Goal: Task Accomplishment & Management: Manage account settings

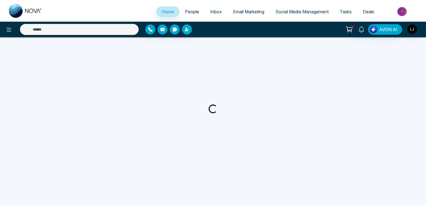
select select "*"
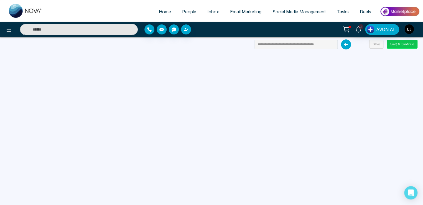
click at [398, 42] on button "Save & Continue" at bounding box center [402, 44] width 31 height 9
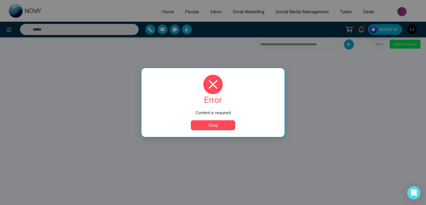
click at [205, 126] on button "Okay" at bounding box center [213, 125] width 44 height 10
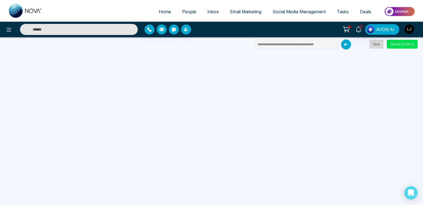
click at [377, 45] on button "Save" at bounding box center [376, 44] width 14 height 9
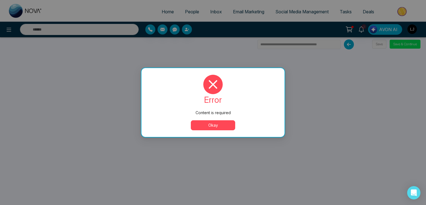
click at [216, 122] on button "Okay" at bounding box center [213, 125] width 44 height 10
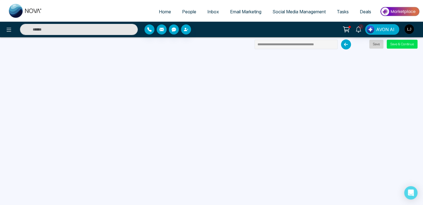
click at [375, 40] on button "Save" at bounding box center [376, 44] width 14 height 9
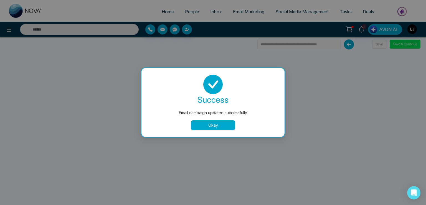
click at [218, 122] on button "Okay" at bounding box center [213, 125] width 44 height 10
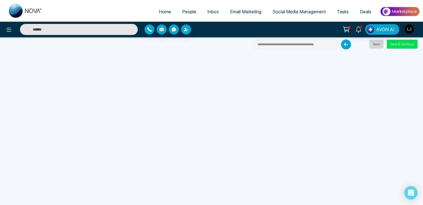
click at [375, 43] on button "Save" at bounding box center [376, 44] width 14 height 9
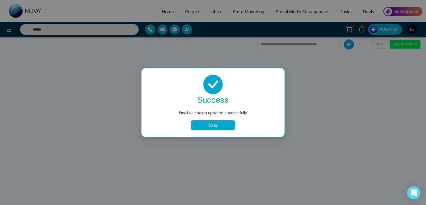
click at [216, 126] on button "Okay" at bounding box center [213, 125] width 44 height 10
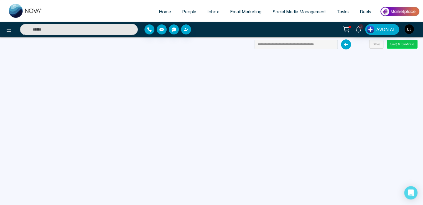
click at [394, 45] on button "Save & Continue" at bounding box center [402, 44] width 31 height 9
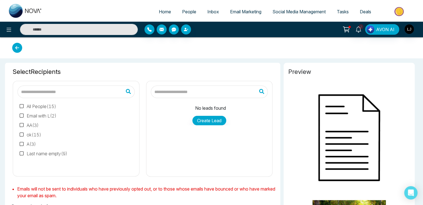
type input "**********"
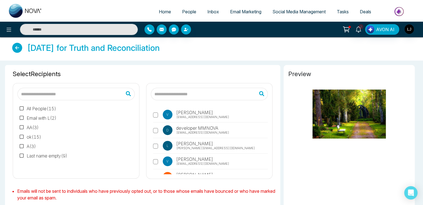
scroll to position [28, 0]
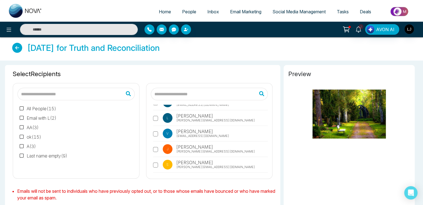
click at [192, 118] on span "Lokesh@mmnovatech.com" at bounding box center [215, 120] width 79 height 5
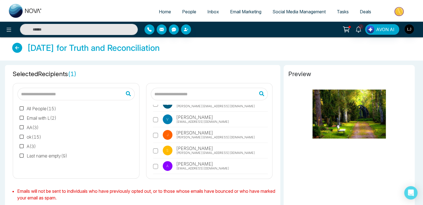
scroll to position [55, 0]
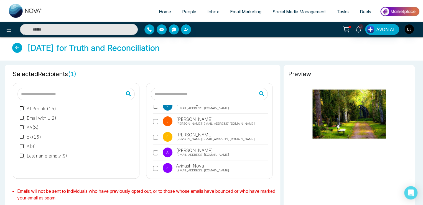
click at [184, 152] on span "atri@mmnovatech.com" at bounding box center [202, 154] width 53 height 5
click at [184, 151] on span "Atri Gulati" at bounding box center [194, 150] width 38 height 7
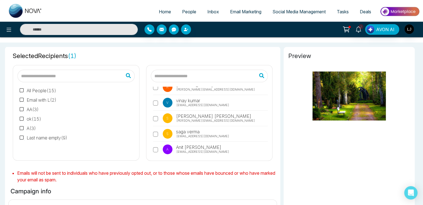
scroll to position [28, 0]
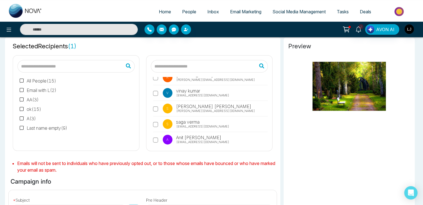
click at [188, 137] on span "Anit Gupta" at bounding box center [198, 137] width 46 height 7
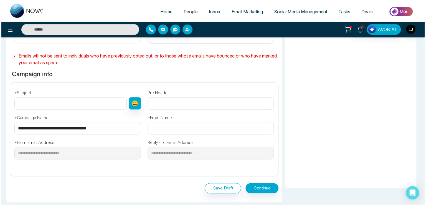
scroll to position [139, 0]
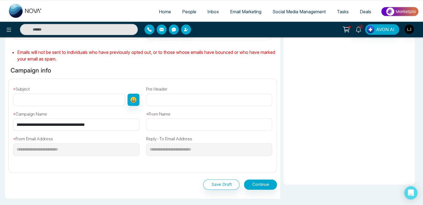
drag, startPoint x: 102, startPoint y: 125, endPoint x: 0, endPoint y: 124, distance: 102.3
click at [0, 124] on div "**********" at bounding box center [211, 84] width 423 height 325
click at [35, 96] on input "text" at bounding box center [69, 99] width 112 height 12
paste input "**********"
type input "**********"
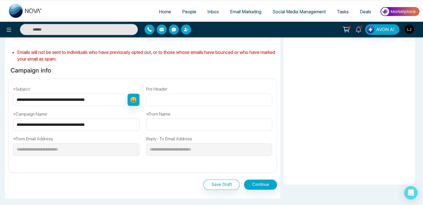
click at [158, 128] on input "text" at bounding box center [209, 124] width 126 height 12
type input "******"
click at [251, 182] on button "Continue" at bounding box center [260, 184] width 33 height 10
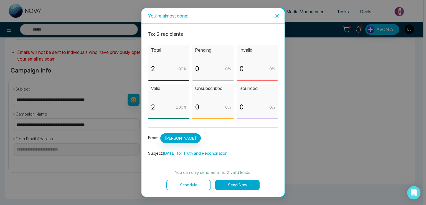
click at [243, 184] on button "Send Now" at bounding box center [237, 185] width 44 height 10
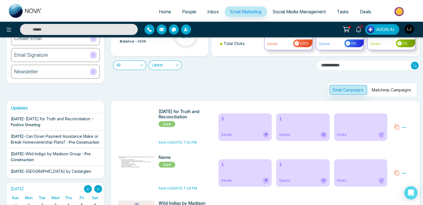
scroll to position [55, 0]
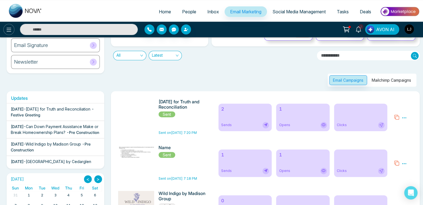
click at [10, 32] on icon at bounding box center [9, 29] width 7 height 7
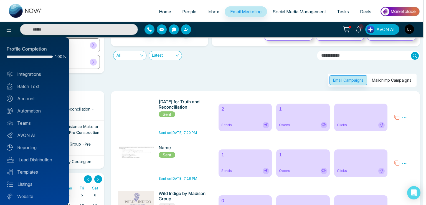
click at [91, 82] on div at bounding box center [213, 102] width 426 height 205
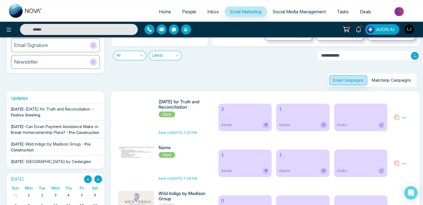
click at [69, 44] on div "Email Signature" at bounding box center [55, 45] width 89 height 14
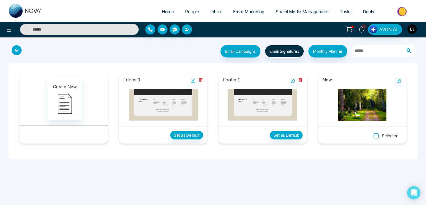
click at [381, 134] on button "Selected" at bounding box center [386, 135] width 32 height 9
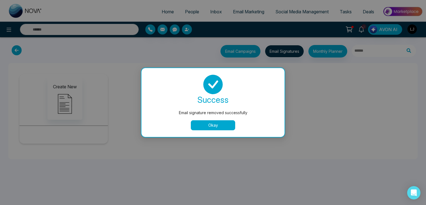
click at [213, 126] on button "Okay" at bounding box center [213, 125] width 44 height 10
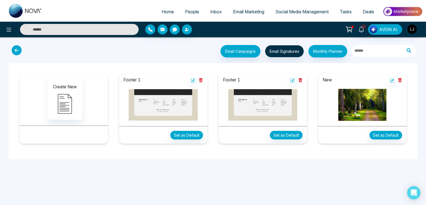
click at [248, 12] on span "Email Marketing" at bounding box center [248, 12] width 31 height 6
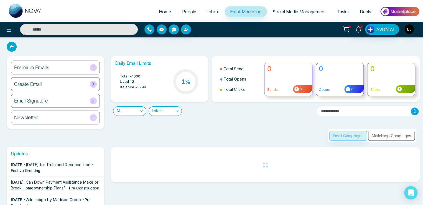
click at [47, 82] on div "Create Email" at bounding box center [55, 84] width 89 height 14
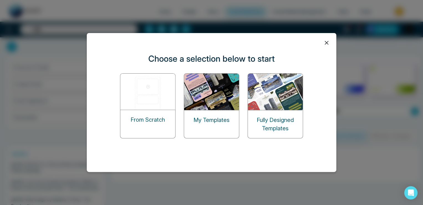
click at [139, 96] on img at bounding box center [147, 91] width 55 height 36
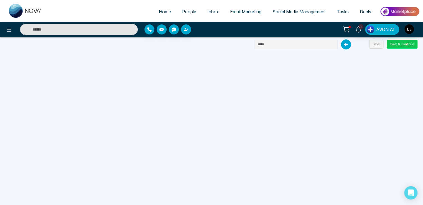
click at [394, 43] on button "Save & Continue" at bounding box center [402, 44] width 31 height 9
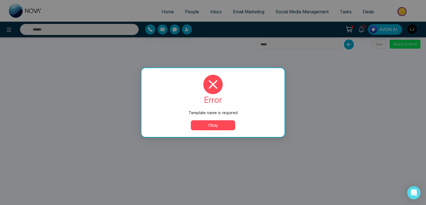
drag, startPoint x: 208, startPoint y: 131, endPoint x: 206, endPoint y: 128, distance: 3.7
click at [207, 131] on div "error Template name is required Okay" at bounding box center [212, 102] width 143 height 69
click at [214, 120] on button "Okay" at bounding box center [213, 125] width 44 height 10
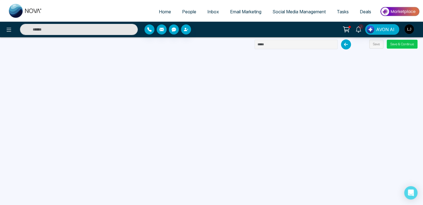
click at [397, 43] on button "Save & Continue" at bounding box center [402, 44] width 31 height 9
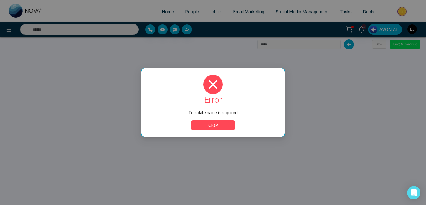
click at [220, 122] on button "Okay" at bounding box center [213, 125] width 44 height 10
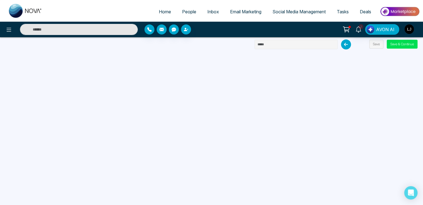
drag, startPoint x: 272, startPoint y: 44, endPoint x: 238, endPoint y: 44, distance: 33.8
click at [238, 44] on div "Home People Inbox Email Marketing Social Media Management Tasks Deals 3 AVON AI…" at bounding box center [211, 102] width 423 height 205
paste input "**********"
type input "**********"
click at [402, 44] on button "Save & Continue" at bounding box center [402, 44] width 31 height 9
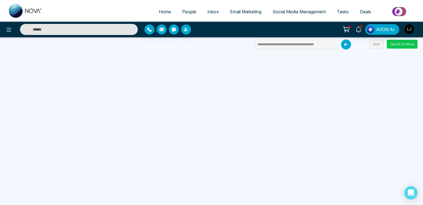
click at [397, 42] on button "Save & Continue" at bounding box center [402, 44] width 31 height 9
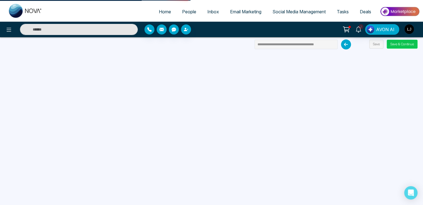
click at [397, 42] on button "Save & Continue" at bounding box center [402, 44] width 31 height 9
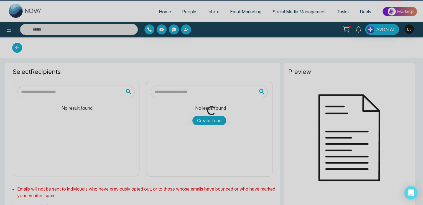
click at [397, 42] on div "Loading..." at bounding box center [211, 102] width 423 height 205
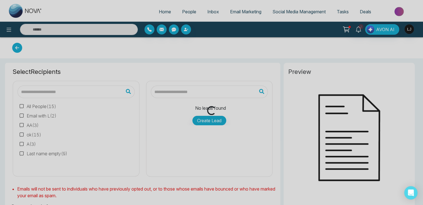
type input "**********"
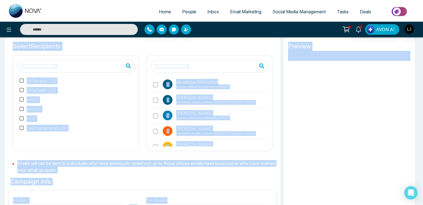
scroll to position [28, 0]
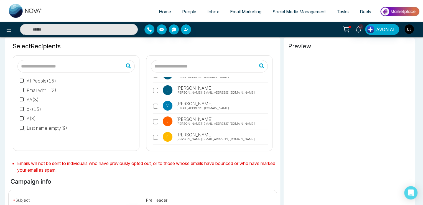
click at [193, 88] on label "l lokesh Lokesh@mmnovatech.com" at bounding box center [210, 91] width 115 height 13
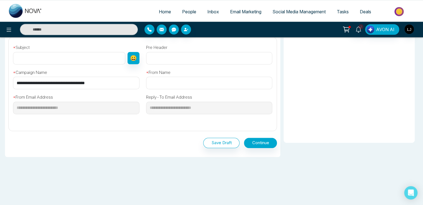
scroll to position [97, 0]
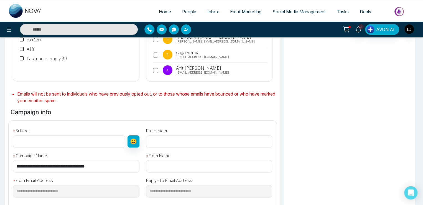
click at [190, 70] on span "anit@mmnovatech.com" at bounding box center [202, 72] width 53 height 5
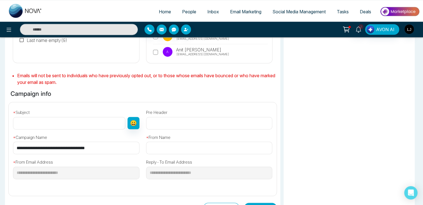
scroll to position [125, 0]
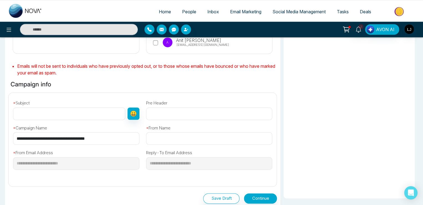
drag, startPoint x: 103, startPoint y: 137, endPoint x: 0, endPoint y: 130, distance: 103.4
click at [0, 130] on div "**********" at bounding box center [211, 98] width 423 height 325
click at [24, 108] on input "text" at bounding box center [69, 113] width 112 height 12
paste input "**********"
type input "**********"
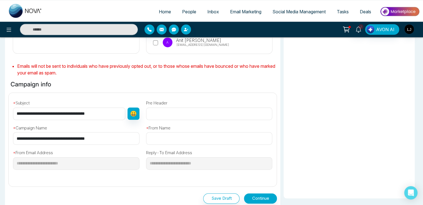
click at [162, 138] on input "text" at bounding box center [209, 138] width 126 height 12
type input "****"
click at [250, 194] on button "Continue" at bounding box center [260, 198] width 33 height 10
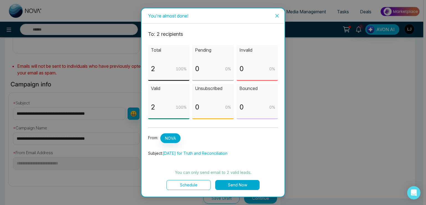
click at [230, 182] on button "Send Now" at bounding box center [237, 185] width 44 height 10
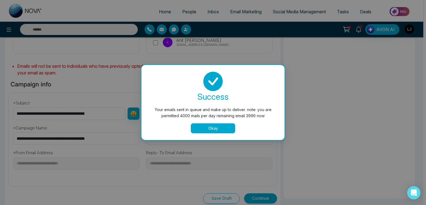
click at [211, 129] on button "Okay" at bounding box center [213, 128] width 44 height 10
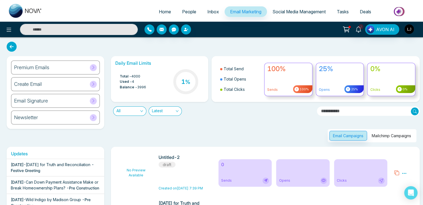
click at [185, 15] on link "People" at bounding box center [189, 11] width 25 height 11
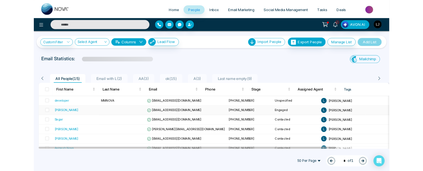
scroll to position [109, 0]
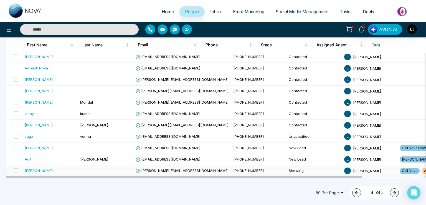
click at [163, 169] on span "Lokesh@mmnovatech.com" at bounding box center [182, 170] width 93 height 4
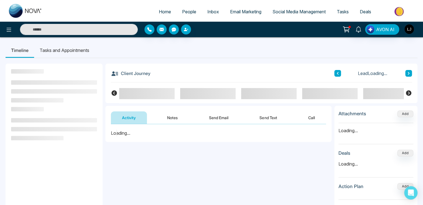
click at [271, 115] on button "Send Text" at bounding box center [268, 117] width 40 height 12
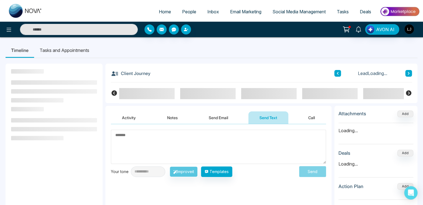
click at [131, 139] on textarea at bounding box center [218, 147] width 215 height 34
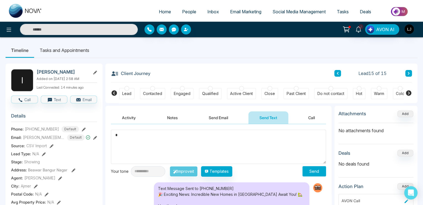
click at [322, 172] on button "Send" at bounding box center [315, 171] width 24 height 10
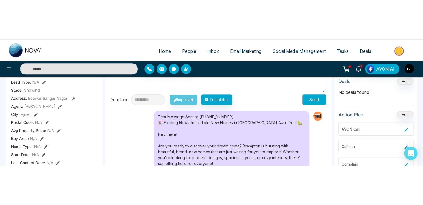
scroll to position [83, 0]
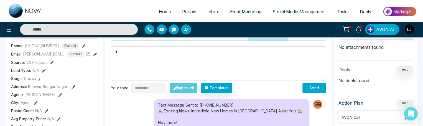
click at [132, 55] on textarea at bounding box center [218, 63] width 215 height 34
click at [313, 86] on button "Send" at bounding box center [315, 88] width 24 height 10
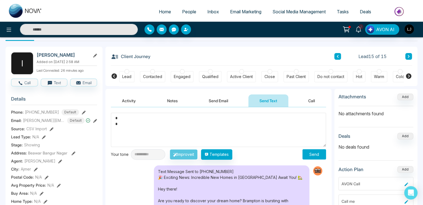
scroll to position [0, 0]
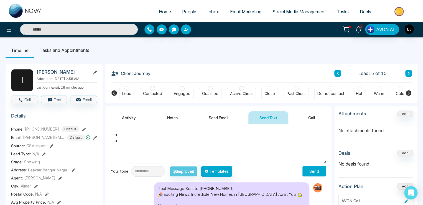
click at [216, 118] on button "Send Email" at bounding box center [219, 117] width 42 height 12
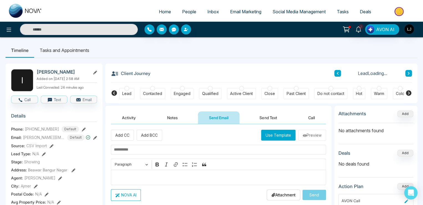
click at [124, 151] on input "text" at bounding box center [218, 149] width 215 height 10
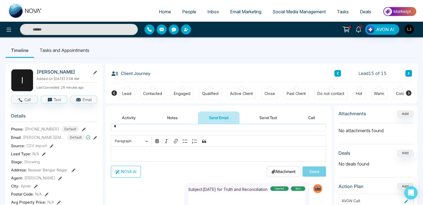
scroll to position [28, 0]
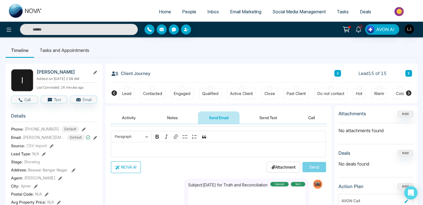
type input "*"
click at [128, 149] on p "Editor editing area: main" at bounding box center [218, 149] width 209 height 7
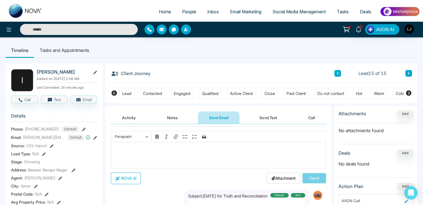
click at [119, 152] on div "Editor editing area: main" at bounding box center [218, 155] width 215 height 26
click at [281, 176] on p "Attachment" at bounding box center [283, 178] width 24 height 6
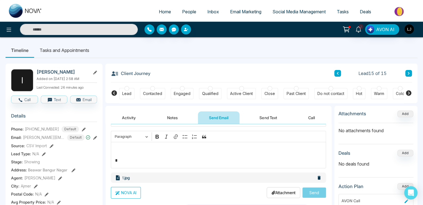
click at [130, 187] on button "NOVA AI" at bounding box center [126, 193] width 30 height 12
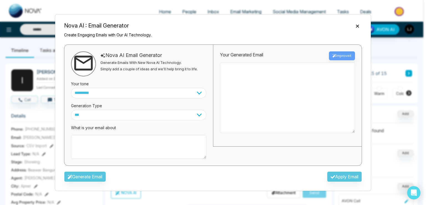
click at [100, 177] on div "Generate Email Apply Email" at bounding box center [213, 178] width 307 height 16
click at [105, 136] on textarea at bounding box center [138, 147] width 135 height 24
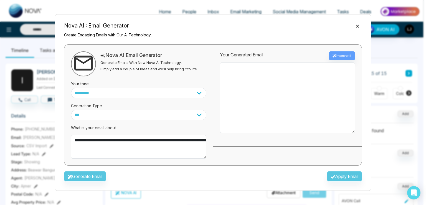
click at [100, 176] on div "Generate Email Apply Email" at bounding box center [213, 178] width 307 height 16
click at [127, 118] on select "*** ***** ******* ******* ********" at bounding box center [138, 115] width 135 height 11
select select "********"
click at [71, 110] on select "*** ***** ******* ******* ********" at bounding box center [138, 115] width 135 height 11
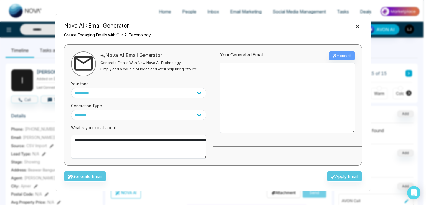
click at [102, 175] on div "Generate Email Apply Email" at bounding box center [213, 178] width 307 height 16
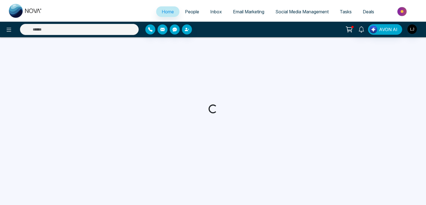
select select "*"
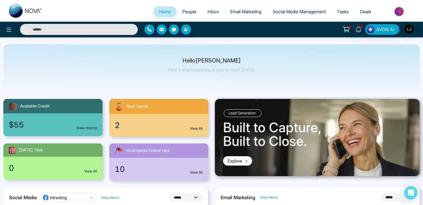
click at [250, 16] on link "Email Marketing" at bounding box center [246, 11] width 42 height 11
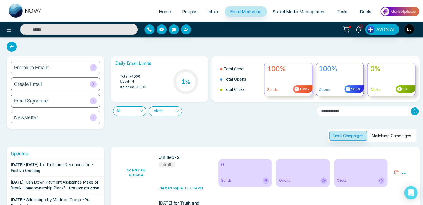
click at [257, 116] on div "Email Campaigns Mailchimp Campaigns" at bounding box center [264, 129] width 313 height 26
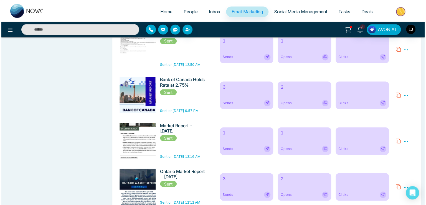
scroll to position [28, 0]
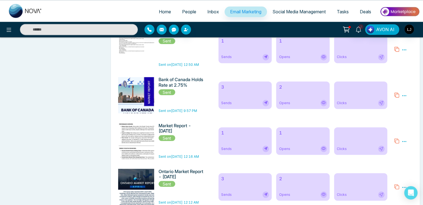
click at [395, 143] on icon at bounding box center [397, 140] width 5 height 5
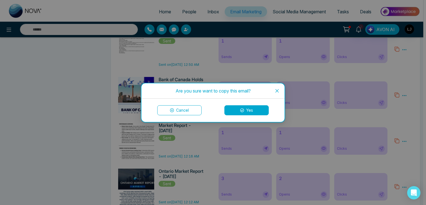
click at [240, 109] on icon at bounding box center [242, 110] width 4 height 4
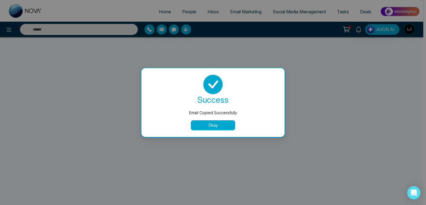
click at [214, 126] on button "Okay" at bounding box center [213, 125] width 44 height 10
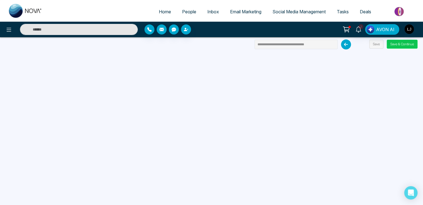
click at [397, 41] on button "Save & Continue" at bounding box center [402, 44] width 31 height 9
click at [396, 44] on button "Save & Continue" at bounding box center [402, 44] width 31 height 9
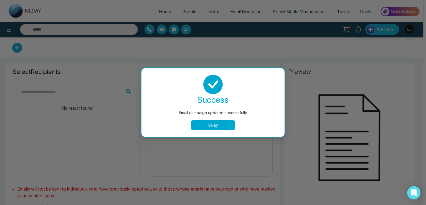
type input "**********"
type input "****"
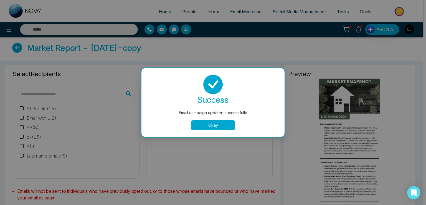
click at [213, 123] on button "Okay" at bounding box center [213, 125] width 44 height 10
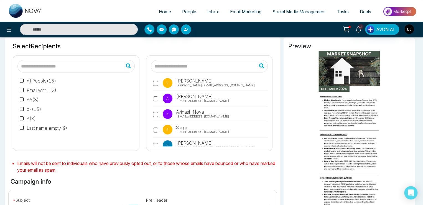
scroll to position [26, 0]
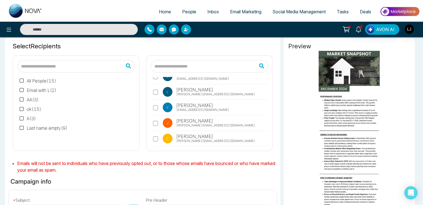
click at [195, 95] on span "Lokesh@mmnovatech.com" at bounding box center [215, 94] width 79 height 5
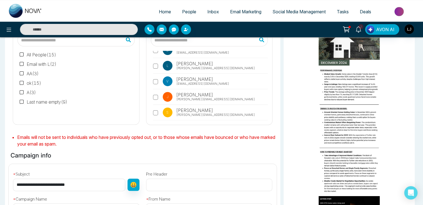
scroll to position [166, 0]
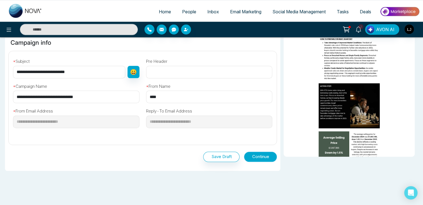
click at [253, 156] on button "Continue" at bounding box center [260, 156] width 33 height 10
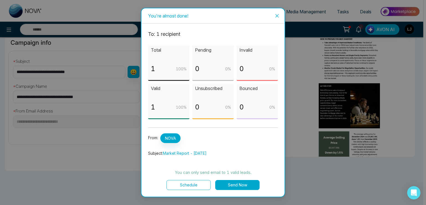
click at [240, 184] on button "Send Now" at bounding box center [237, 185] width 44 height 10
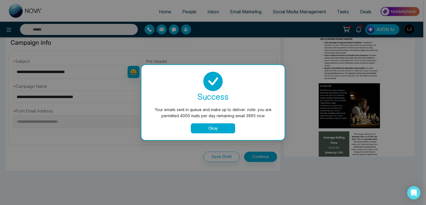
click at [208, 127] on button "Okay" at bounding box center [213, 128] width 44 height 10
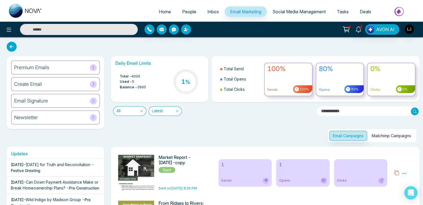
click at [75, 79] on div "Create Email" at bounding box center [55, 84] width 89 height 14
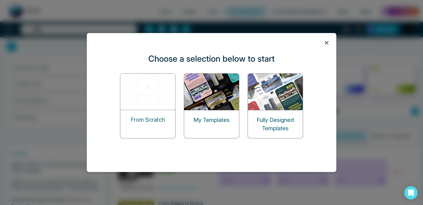
click at [262, 116] on p "Fully Designed Templates" at bounding box center [275, 124] width 55 height 17
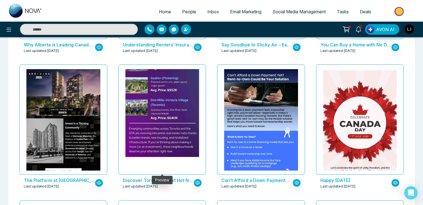
scroll to position [1941, 0]
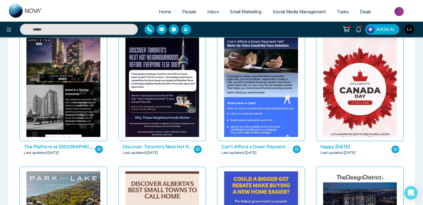
click at [411, 30] on img "button" at bounding box center [409, 28] width 9 height 9
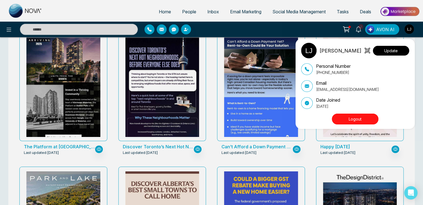
click at [397, 49] on button "Update" at bounding box center [391, 51] width 36 height 10
select select
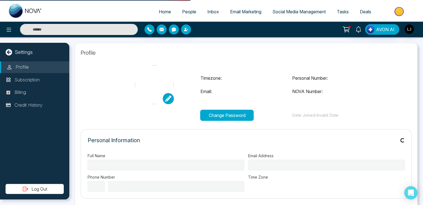
type input "**********"
select select "***"
type input "**********"
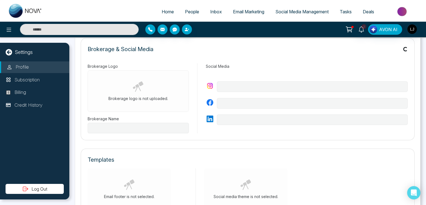
scroll to position [170, 0]
type input "*"
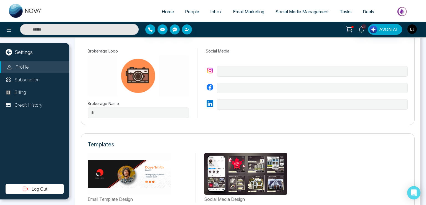
scroll to position [225, 0]
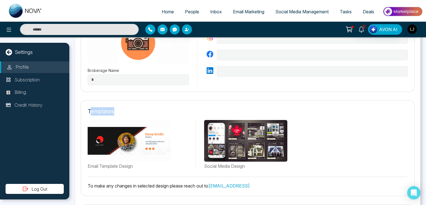
drag, startPoint x: 90, startPoint y: 110, endPoint x: 118, endPoint y: 110, distance: 27.7
click at [118, 110] on div "Templates" at bounding box center [248, 111] width 320 height 8
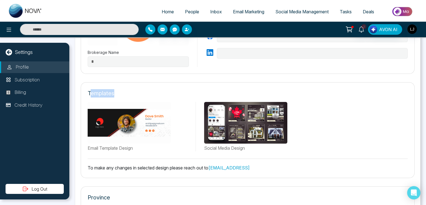
scroll to position [253, 0]
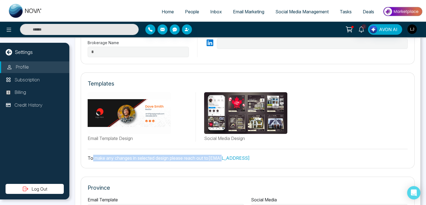
drag, startPoint x: 93, startPoint y: 158, endPoint x: 225, endPoint y: 162, distance: 132.1
click at [225, 162] on div "Templates Email Template Design Social Media Design To make any changes in sele…" at bounding box center [248, 120] width 334 height 96
click at [222, 171] on div "**********" at bounding box center [248, 16] width 346 height 452
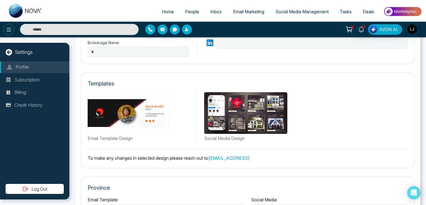
click at [11, 29] on icon at bounding box center [9, 29] width 7 height 7
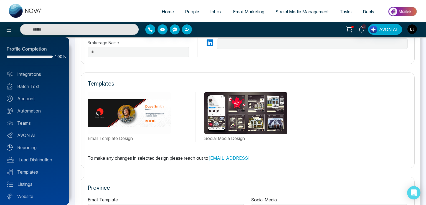
click at [81, 68] on div at bounding box center [213, 102] width 426 height 205
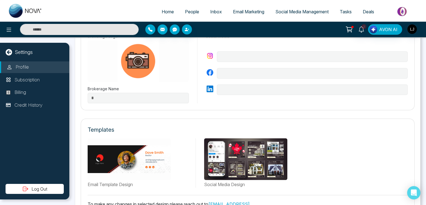
scroll to position [197, 0]
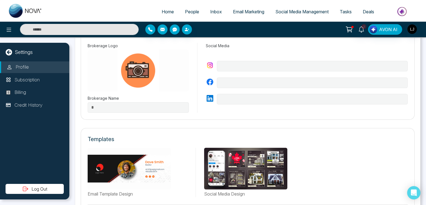
click at [12, 22] on div "3 AVON AI" at bounding box center [213, 30] width 426 height 16
click at [6, 30] on icon at bounding box center [9, 29] width 7 height 7
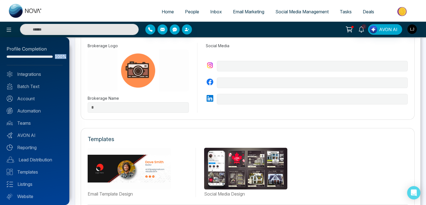
drag, startPoint x: 51, startPoint y: 57, endPoint x: 63, endPoint y: 56, distance: 11.7
click at [63, 56] on div "100%" at bounding box center [35, 56] width 56 height 6
click at [77, 119] on div at bounding box center [213, 102] width 426 height 205
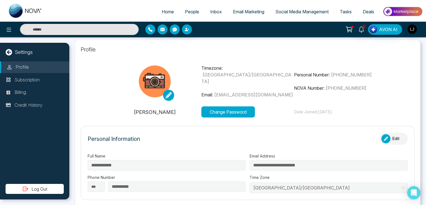
scroll to position [0, 0]
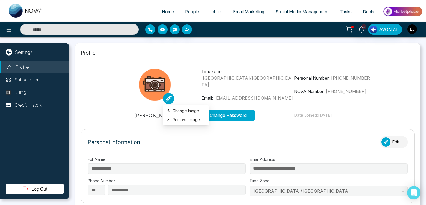
click at [169, 99] on icon at bounding box center [169, 98] width 6 height 6
click at [186, 121] on button "Remove Image" at bounding box center [185, 119] width 39 height 6
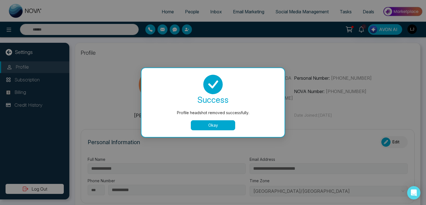
click at [203, 123] on button "Okay" at bounding box center [213, 125] width 44 height 10
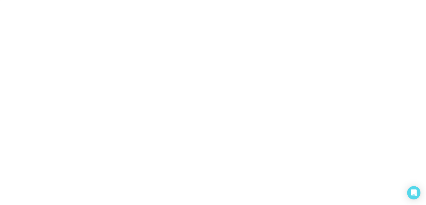
select select "***"
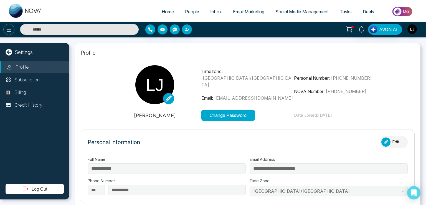
click at [8, 29] on icon at bounding box center [9, 30] width 5 height 4
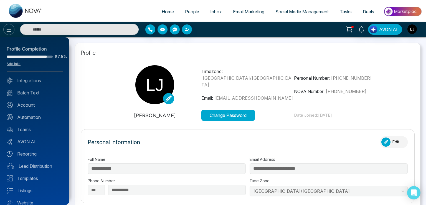
click at [8, 29] on div at bounding box center [213, 102] width 426 height 205
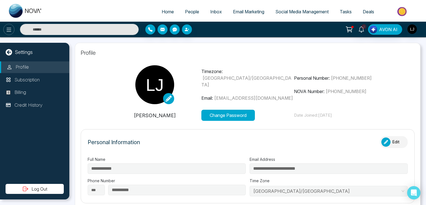
type input "*"
click at [8, 29] on icon at bounding box center [9, 30] width 5 height 4
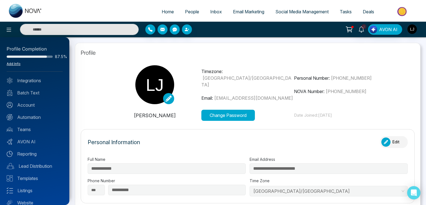
click at [12, 63] on link "Add Info" at bounding box center [14, 64] width 14 height 4
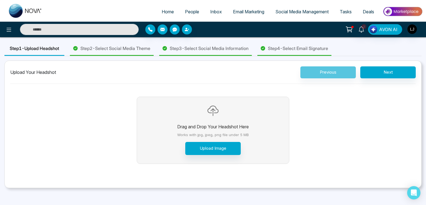
click at [131, 48] on span "Step 2 - Select Social Media Theme" at bounding box center [115, 48] width 70 height 7
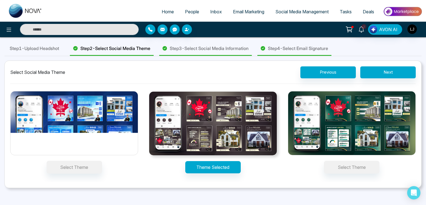
click at [50, 50] on span "Step 1 - Upload Headshot" at bounding box center [34, 48] width 49 height 7
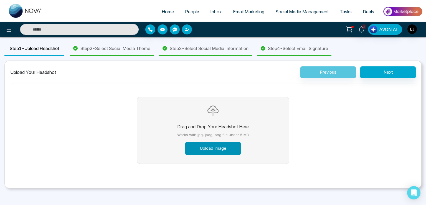
click at [237, 152] on button "Upload Image" at bounding box center [212, 148] width 55 height 13
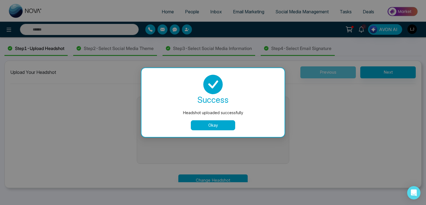
click at [214, 125] on button "Okay" at bounding box center [213, 125] width 44 height 10
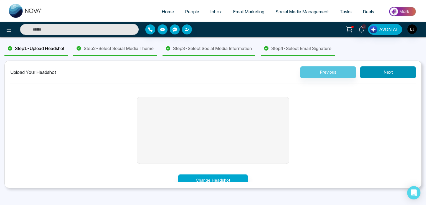
click at [401, 75] on button "Next" at bounding box center [387, 72] width 55 height 12
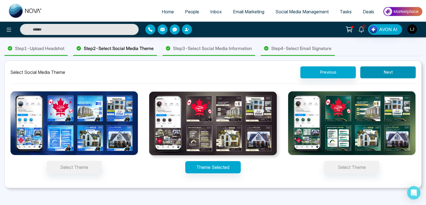
click at [401, 75] on button "Next" at bounding box center [387, 72] width 55 height 12
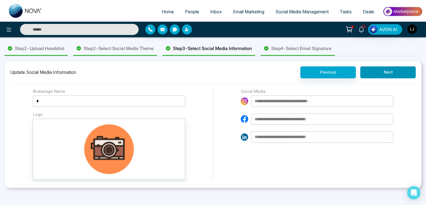
click at [401, 75] on button "Next" at bounding box center [387, 72] width 55 height 12
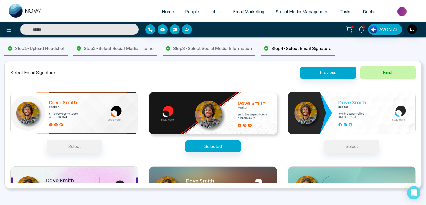
click at [395, 73] on button "Finish" at bounding box center [387, 72] width 55 height 12
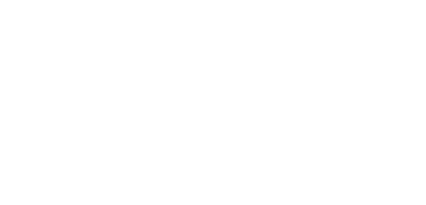
select select "*"
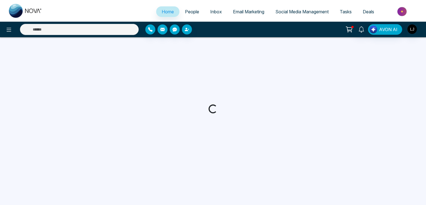
select select "*"
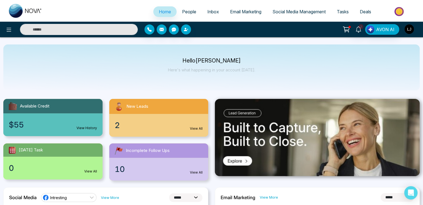
click at [411, 29] on img "button" at bounding box center [409, 28] width 9 height 9
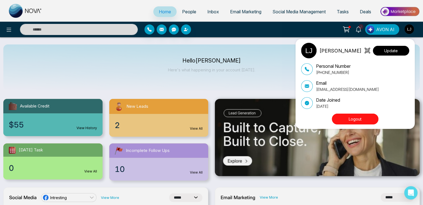
click at [384, 52] on button "Update" at bounding box center [391, 51] width 36 height 10
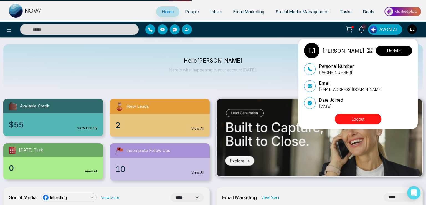
select select "***"
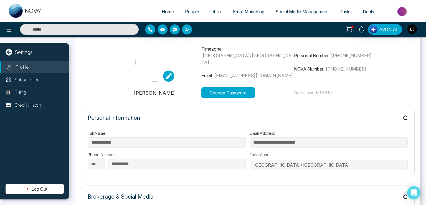
scroll to position [55, 0]
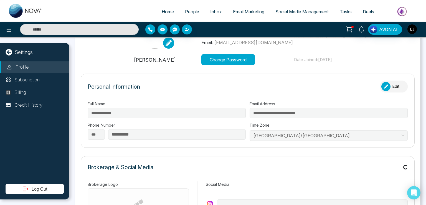
type input "*"
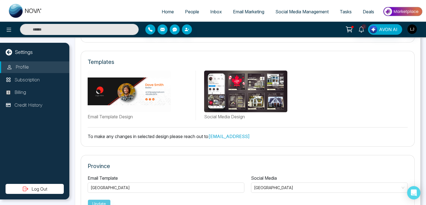
scroll to position [212, 0]
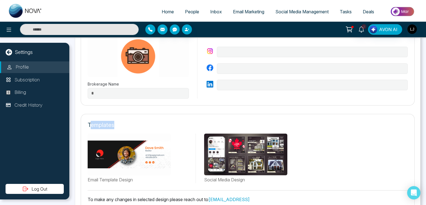
drag, startPoint x: 90, startPoint y: 123, endPoint x: 128, endPoint y: 125, distance: 38.6
click at [128, 125] on div "Templates" at bounding box center [248, 125] width 320 height 8
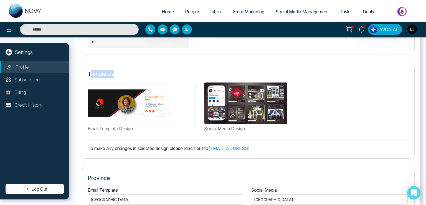
scroll to position [267, 0]
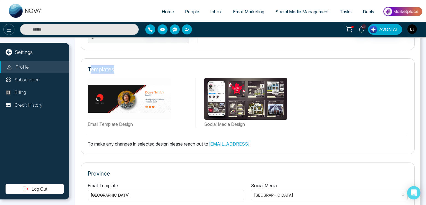
click at [8, 30] on icon at bounding box center [9, 29] width 7 height 7
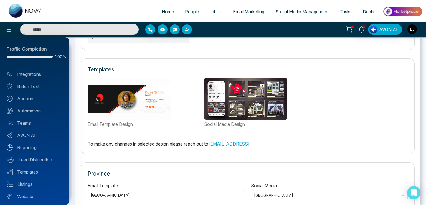
click at [151, 64] on div at bounding box center [213, 102] width 426 height 205
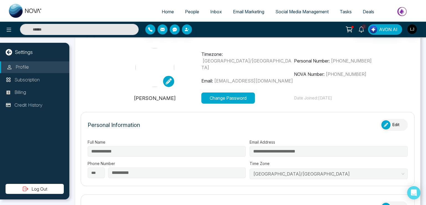
scroll to position [0, 0]
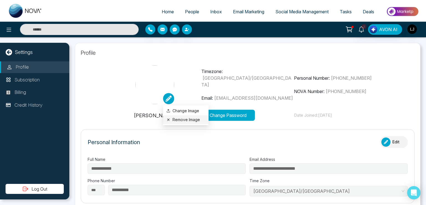
click at [180, 121] on button "Remove Image" at bounding box center [185, 119] width 39 height 6
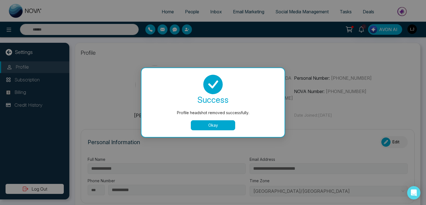
click at [207, 122] on button "Okay" at bounding box center [213, 125] width 44 height 10
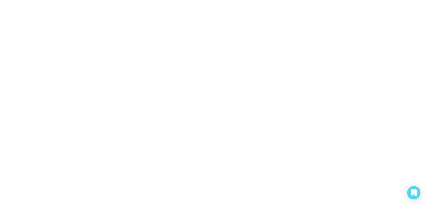
select select "***"
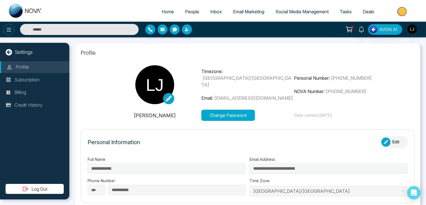
click at [9, 29] on icon at bounding box center [9, 29] width 7 height 7
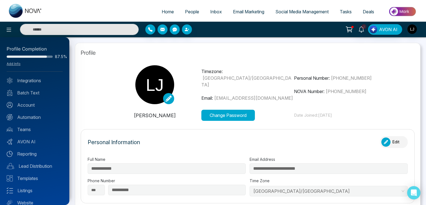
type input "*"
click at [11, 62] on link "Add Info" at bounding box center [14, 64] width 14 height 4
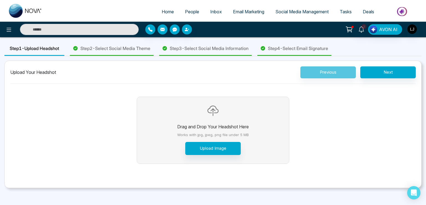
click at [194, 47] on span "Step 3 - Select Social Media Information" at bounding box center [209, 48] width 79 height 7
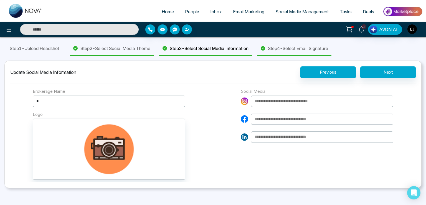
click at [131, 50] on span "Step 2 - Select Social Media Theme" at bounding box center [115, 48] width 70 height 7
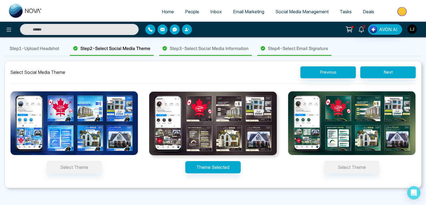
click at [412, 29] on img "button" at bounding box center [411, 28] width 9 height 9
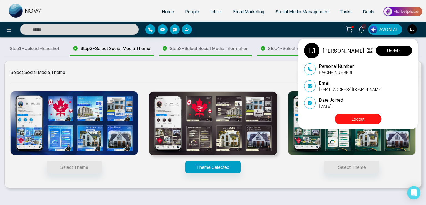
click at [400, 52] on button "Update" at bounding box center [394, 51] width 36 height 10
select select "***"
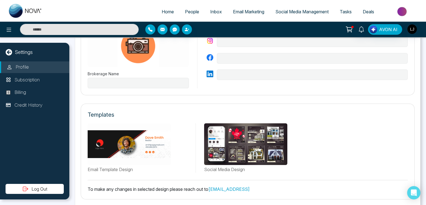
type input "*"
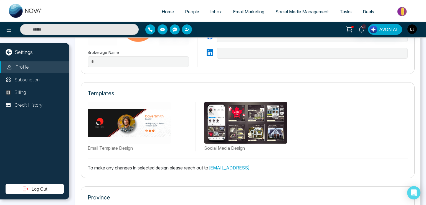
scroll to position [234, 0]
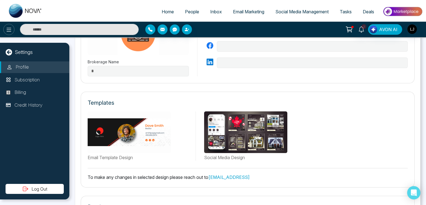
click at [7, 30] on icon at bounding box center [9, 29] width 7 height 7
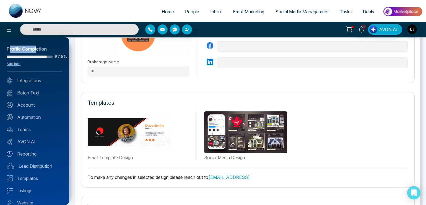
drag, startPoint x: 9, startPoint y: 48, endPoint x: 37, endPoint y: 50, distance: 27.8
click at [37, 50] on div "Profile Completion" at bounding box center [35, 48] width 56 height 7
click at [12, 63] on link "Add Info" at bounding box center [14, 64] width 14 height 4
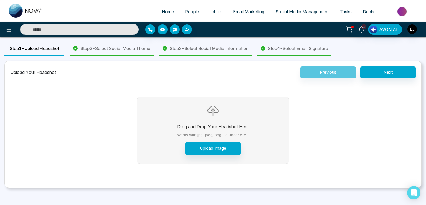
click at [115, 53] on div "Step 2 - Select Social Media Theme" at bounding box center [112, 49] width 84 height 14
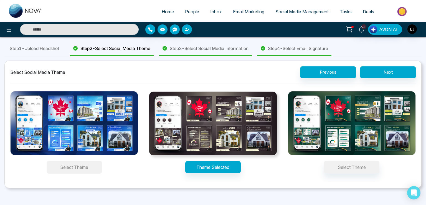
click at [79, 166] on button "Select Theme" at bounding box center [74, 167] width 55 height 13
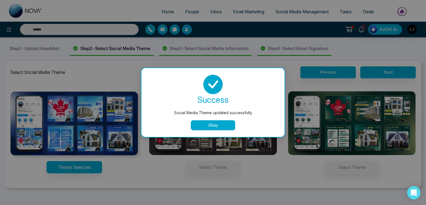
click at [205, 124] on button "Okay" at bounding box center [213, 125] width 44 height 10
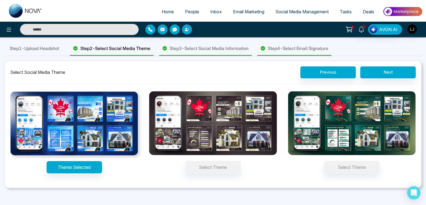
click at [109, 12] on ul "Home People Inbox Email Marketing Social Media Management Tasks Deals" at bounding box center [235, 11] width 375 height 15
click at [9, 31] on icon at bounding box center [9, 29] width 7 height 7
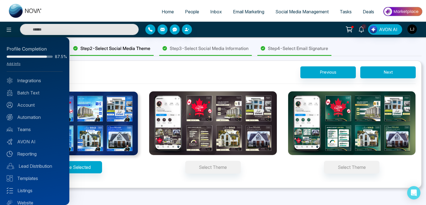
click at [92, 12] on div at bounding box center [213, 102] width 426 height 205
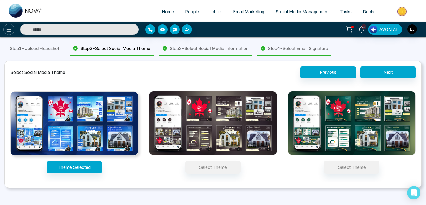
click at [8, 32] on icon at bounding box center [9, 29] width 7 height 7
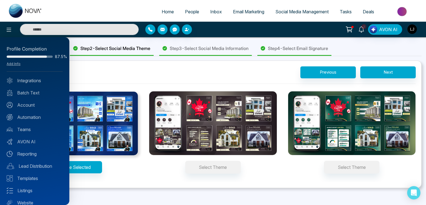
click at [410, 32] on div at bounding box center [213, 102] width 426 height 205
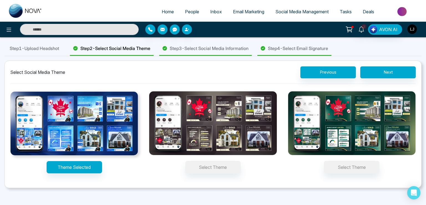
click at [411, 30] on img "button" at bounding box center [411, 28] width 9 height 9
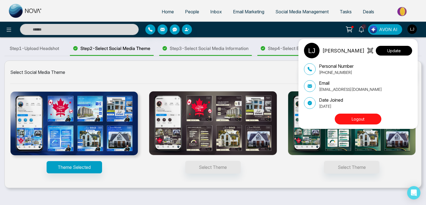
click at [396, 51] on button "Update" at bounding box center [394, 51] width 36 height 10
select select
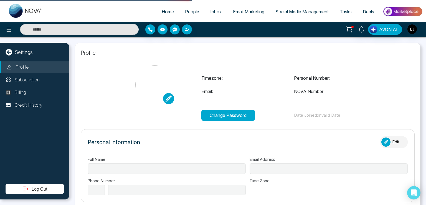
type input "**********"
select select "***"
type input "**********"
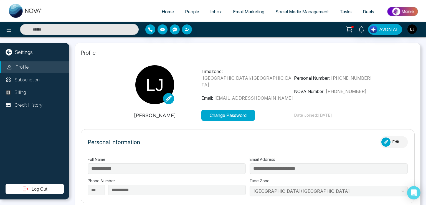
type input "*"
click at [159, 89] on img at bounding box center [154, 84] width 39 height 39
click at [167, 100] on icon at bounding box center [169, 98] width 6 height 6
click at [168, 100] on icon at bounding box center [169, 98] width 6 height 6
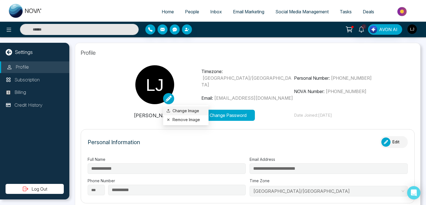
click at [177, 109] on label "Change Image" at bounding box center [185, 111] width 39 height 6
click at [0, 0] on input "Change Image" at bounding box center [0, 0] width 0 height 0
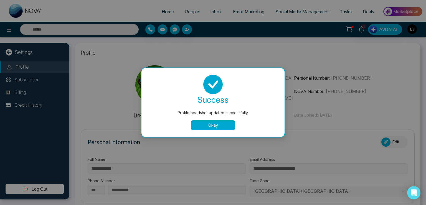
click at [217, 128] on button "Okay" at bounding box center [213, 125] width 44 height 10
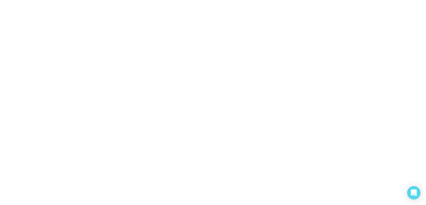
select select
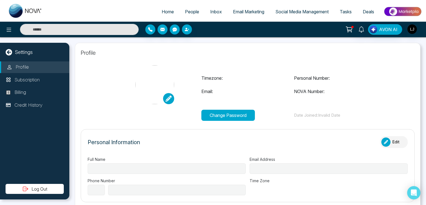
type input "**********"
select select "***"
type input "**********"
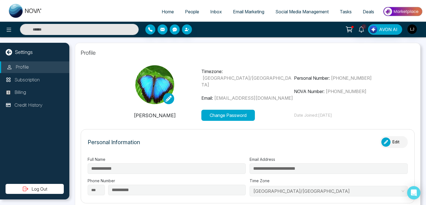
type input "*"
click at [6, 30] on icon at bounding box center [9, 29] width 7 height 7
